Goal: Entertainment & Leisure: Consume media (video, audio)

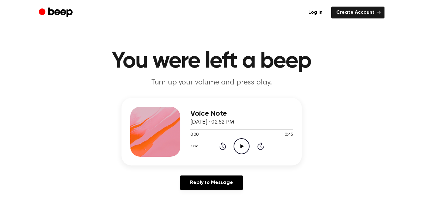
click at [239, 145] on icon "Play Audio" at bounding box center [242, 147] width 16 height 16
click at [243, 144] on icon "Play Audio" at bounding box center [242, 147] width 16 height 16
click at [247, 148] on icon "Play Audio" at bounding box center [242, 147] width 16 height 16
click at [242, 144] on icon "Play Audio" at bounding box center [242, 147] width 16 height 16
click at [244, 146] on icon at bounding box center [242, 146] width 3 height 4
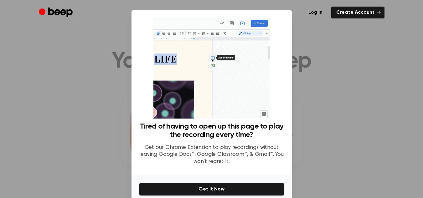
click at [373, 105] on div at bounding box center [211, 99] width 423 height 198
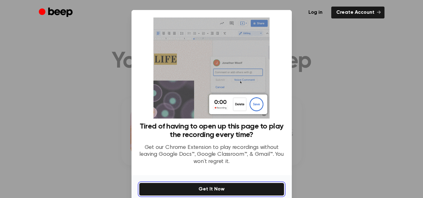
click at [191, 189] on button "Get It Now" at bounding box center [211, 189] width 145 height 13
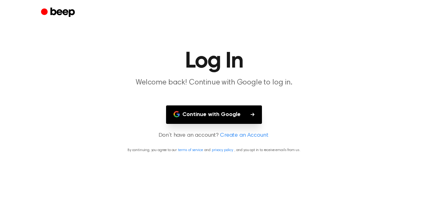
click at [208, 117] on button "Continue with Google" at bounding box center [214, 115] width 96 height 18
